Goal: Information Seeking & Learning: Learn about a topic

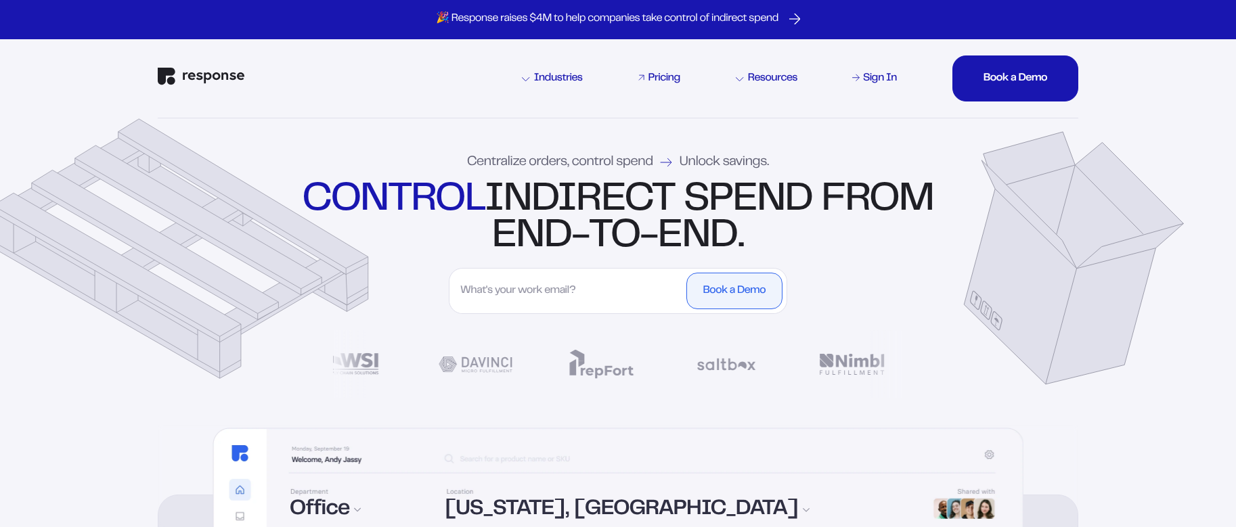
click at [676, 78] on div "Pricing" at bounding box center [664, 78] width 32 height 11
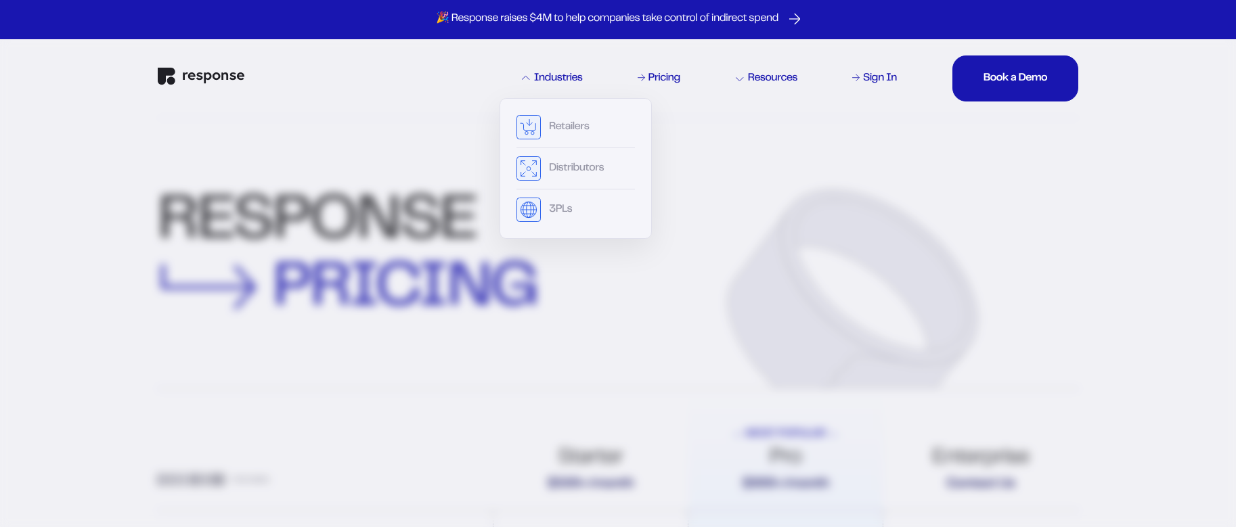
click at [575, 81] on div "Industries" at bounding box center [552, 78] width 61 height 11
click at [591, 207] on div "3PLs" at bounding box center [575, 210] width 118 height 24
click at [573, 208] on button "3PLs" at bounding box center [566, 209] width 35 height 11
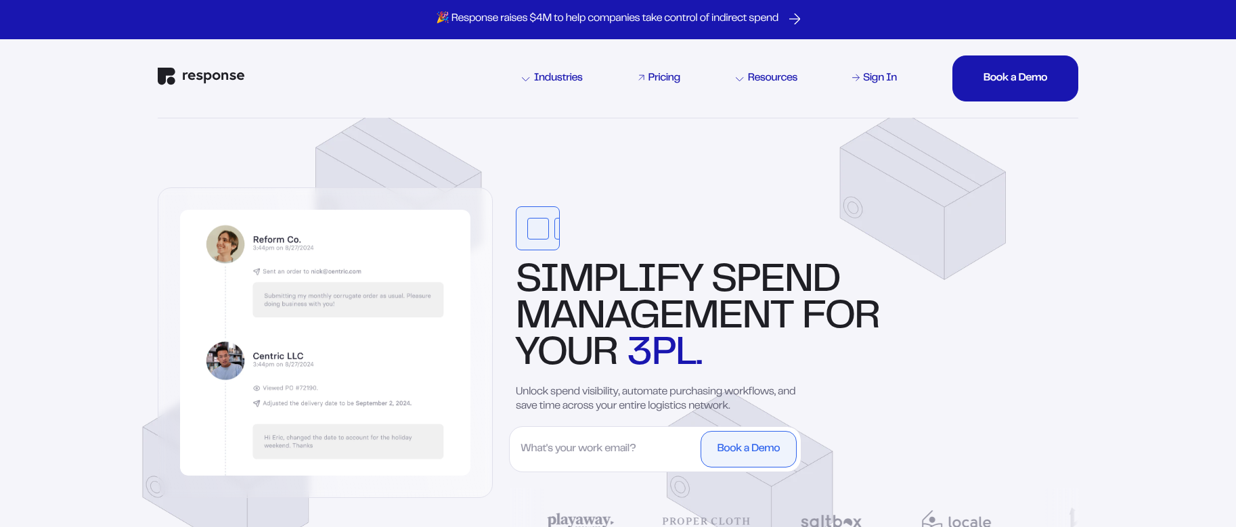
click at [665, 81] on div "Pricing" at bounding box center [664, 78] width 32 height 11
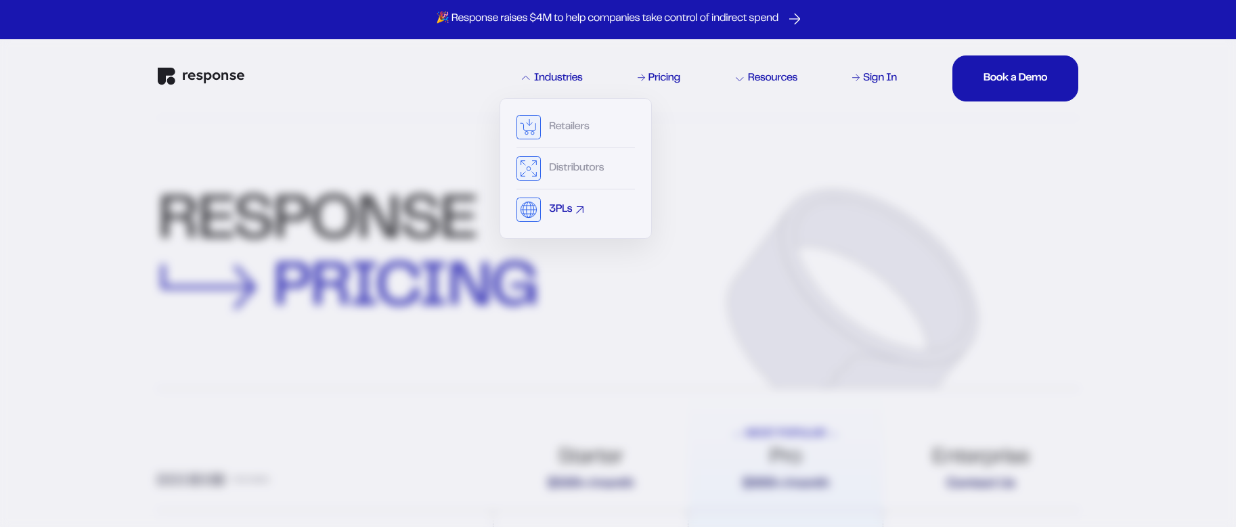
click at [558, 211] on div "3PLs" at bounding box center [560, 209] width 23 height 11
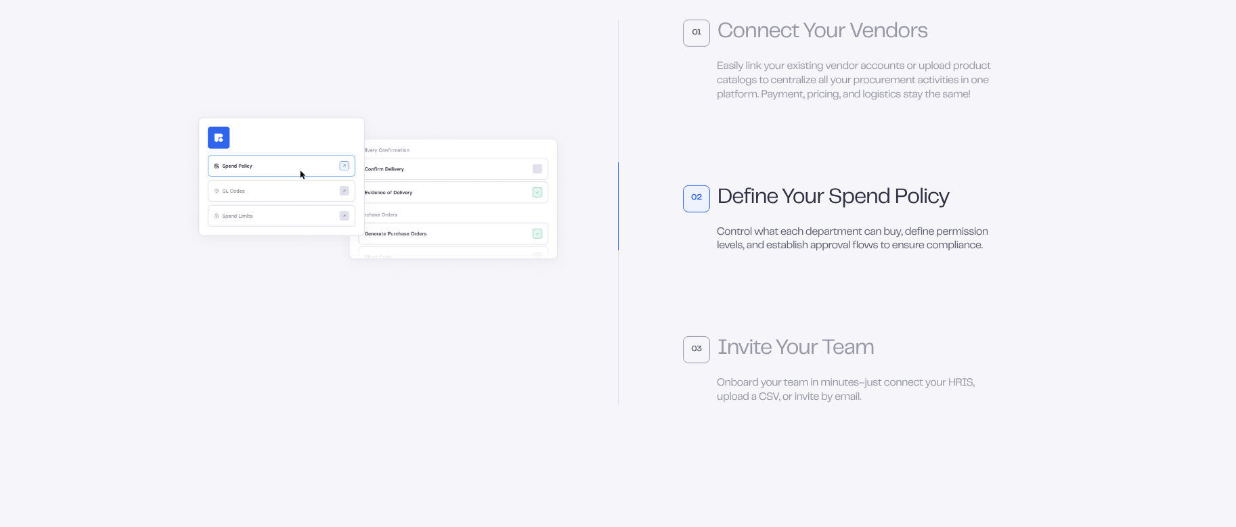
scroll to position [4459, 0]
